Goal: Information Seeking & Learning: Learn about a topic

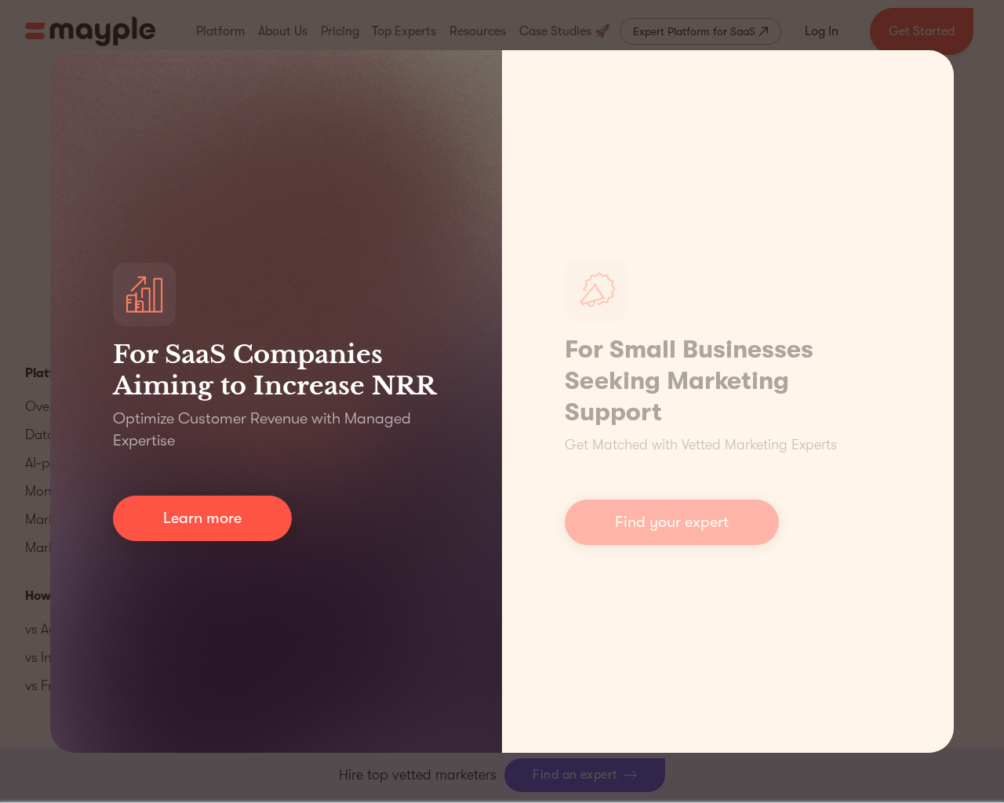
scroll to position [7028, 0]
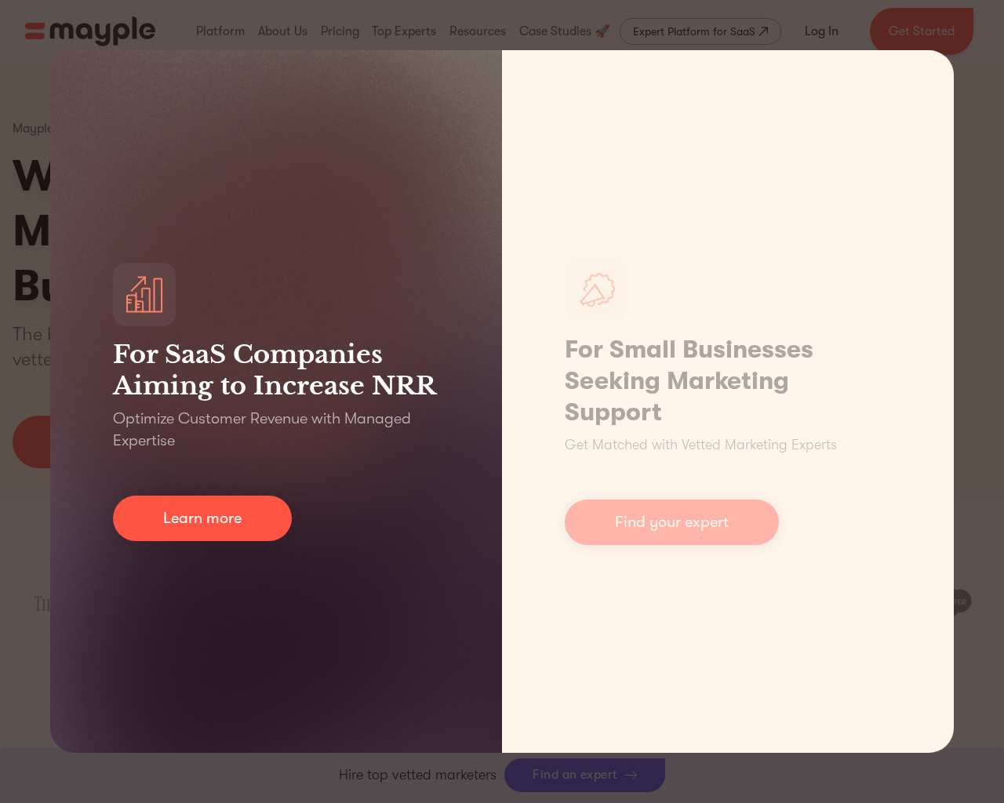
scroll to position [7012, 0]
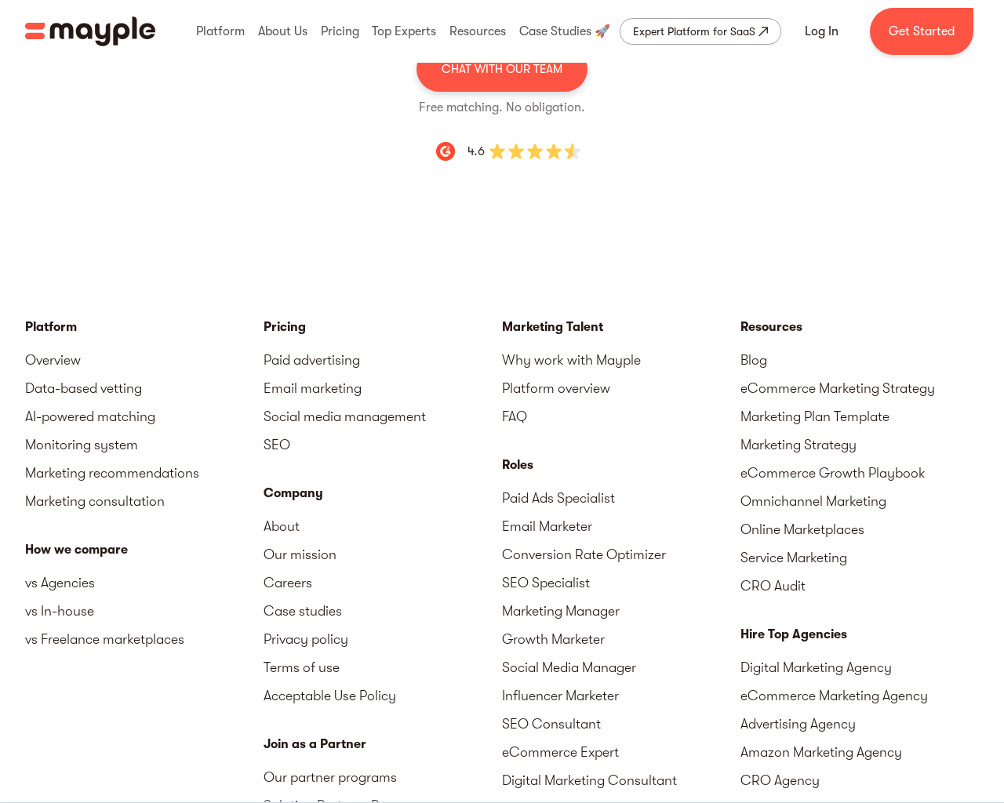
scroll to position [5376, 0]
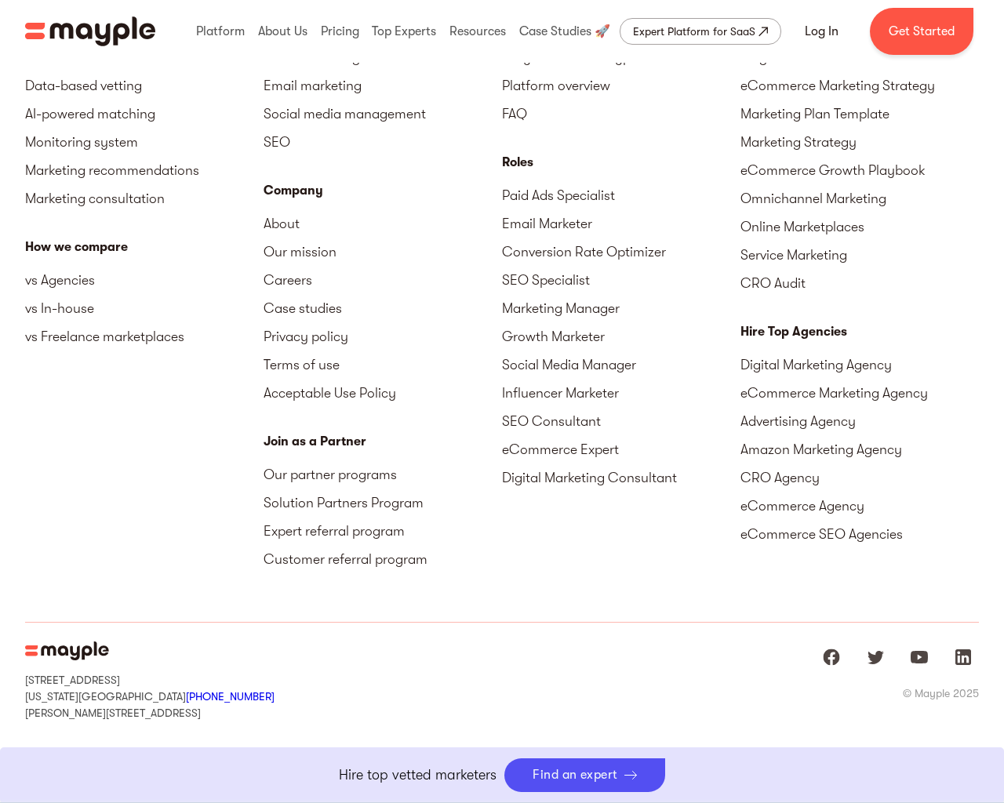
scroll to position [4719, 0]
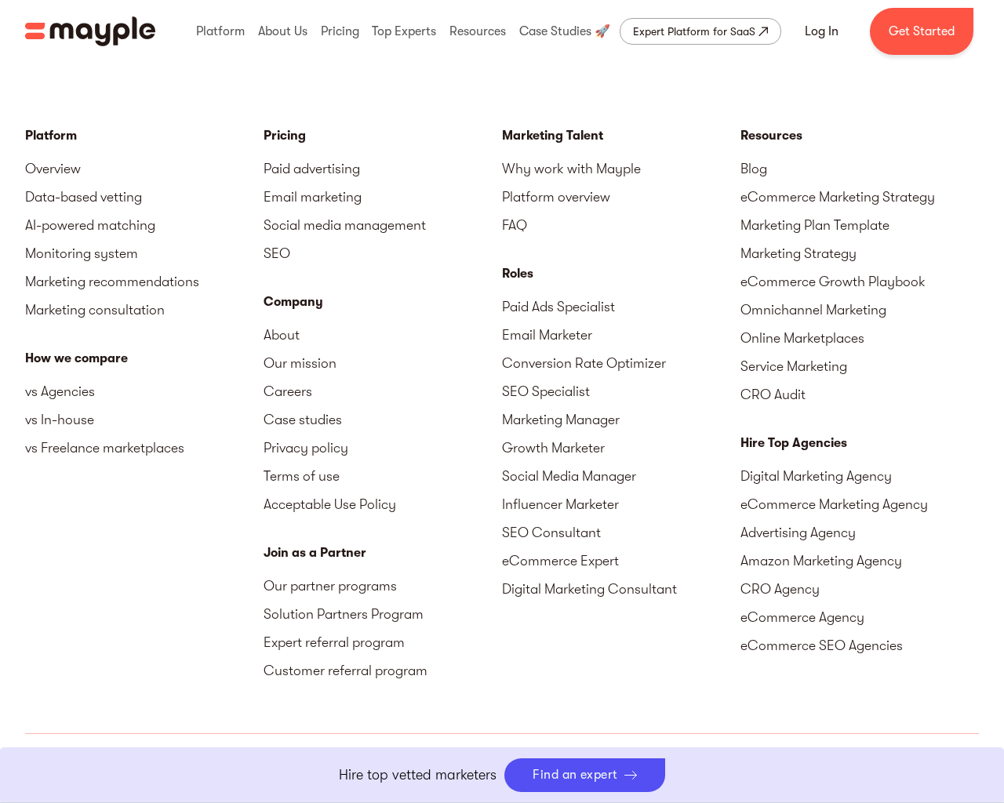
scroll to position [5222, 0]
